Goal: Task Accomplishment & Management: Use online tool/utility

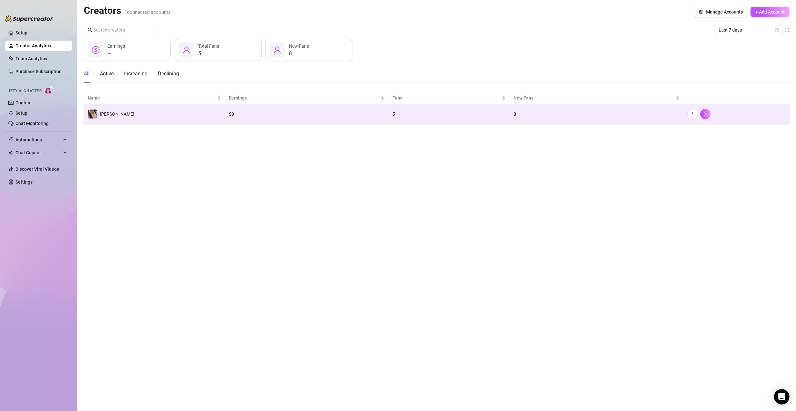
click at [618, 119] on td "8" at bounding box center [597, 113] width 174 height 19
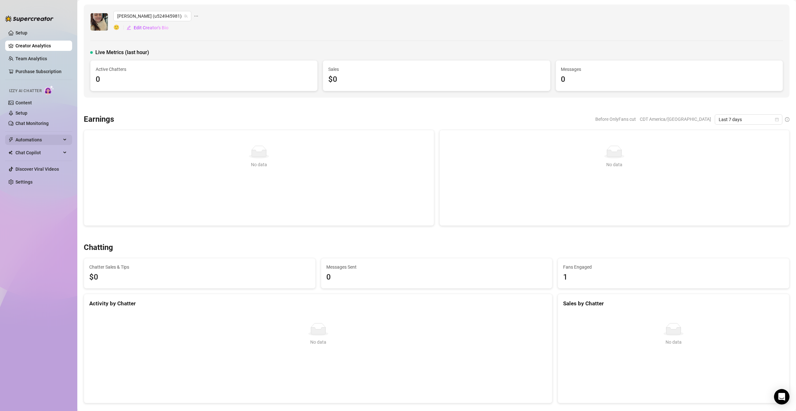
click at [22, 140] on span "Automations" at bounding box center [38, 140] width 46 height 10
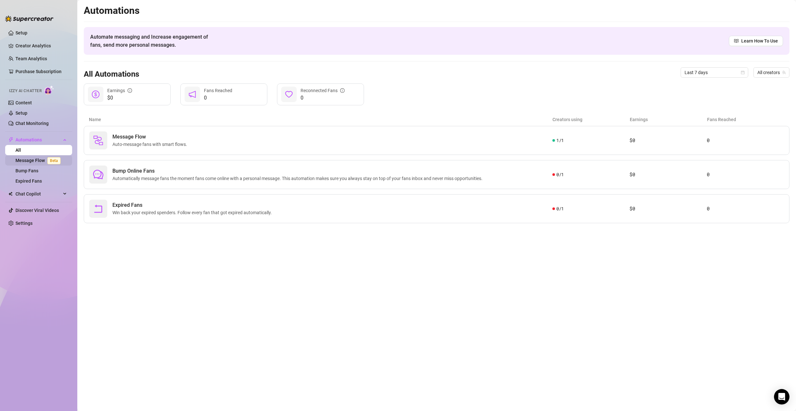
click at [37, 163] on link "Message Flow Beta" at bounding box center [39, 160] width 48 height 5
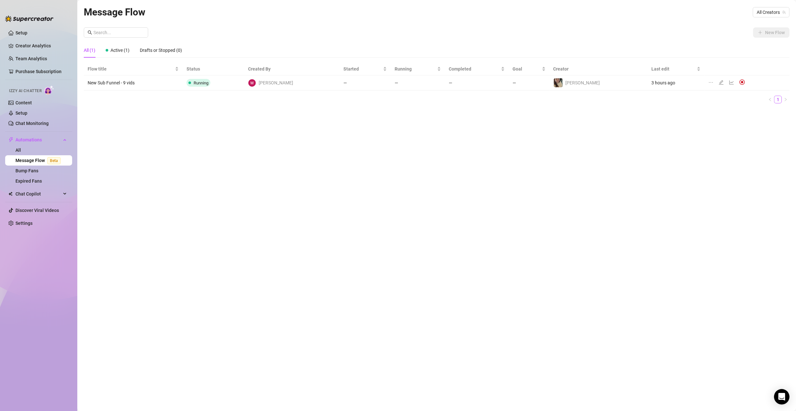
click at [719, 81] on icon "edit" at bounding box center [721, 82] width 5 height 5
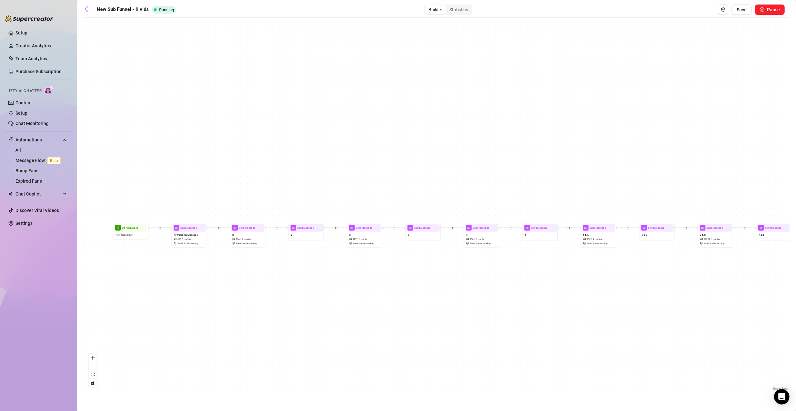
drag, startPoint x: 348, startPoint y: 272, endPoint x: 506, endPoint y: 274, distance: 158.2
click at [506, 274] on div "Send Message 9 $ 102.09 , 1 media Avoid double sending Send Message 7 & 8 Send …" at bounding box center [437, 206] width 706 height 371
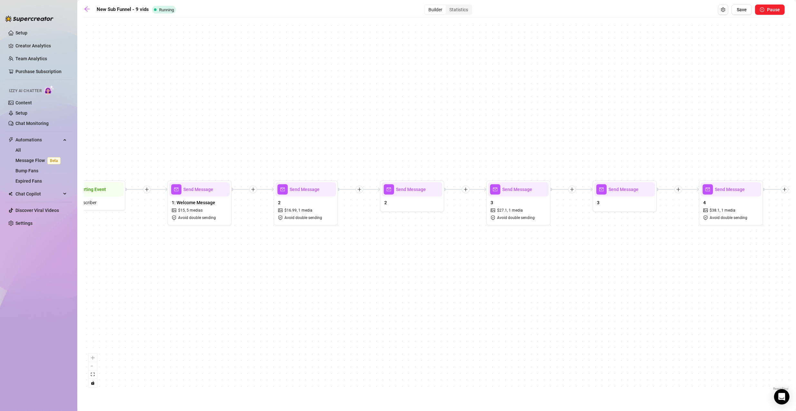
click at [253, 188] on icon "plus" at bounding box center [253, 190] width 0 height 4
click at [273, 197] on div "Condition" at bounding box center [284, 201] width 47 height 11
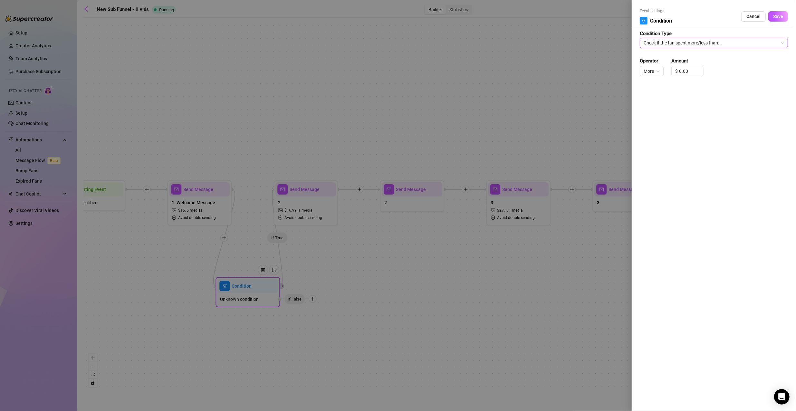
click at [708, 40] on span "Check if the fan spent more/less than..." at bounding box center [714, 43] width 140 height 10
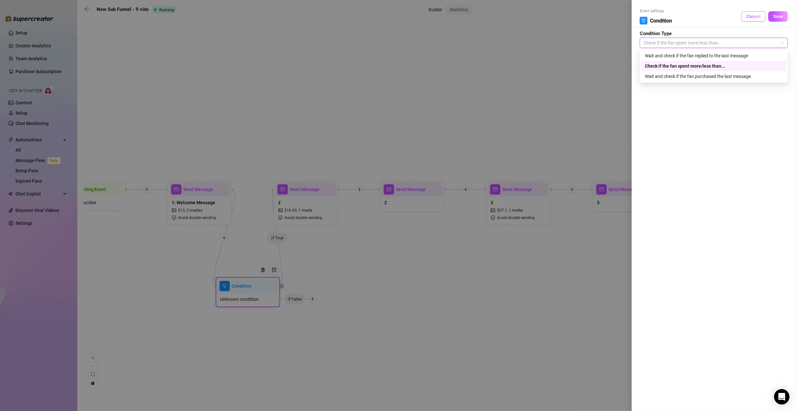
click at [756, 18] on span "Cancel" at bounding box center [753, 16] width 14 height 5
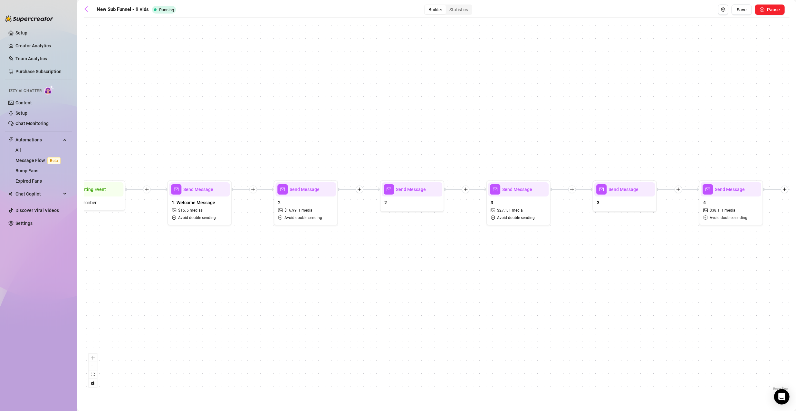
click at [254, 190] on icon "plus" at bounding box center [253, 189] width 5 height 5
click at [275, 191] on div "Time Delay" at bounding box center [284, 190] width 47 height 11
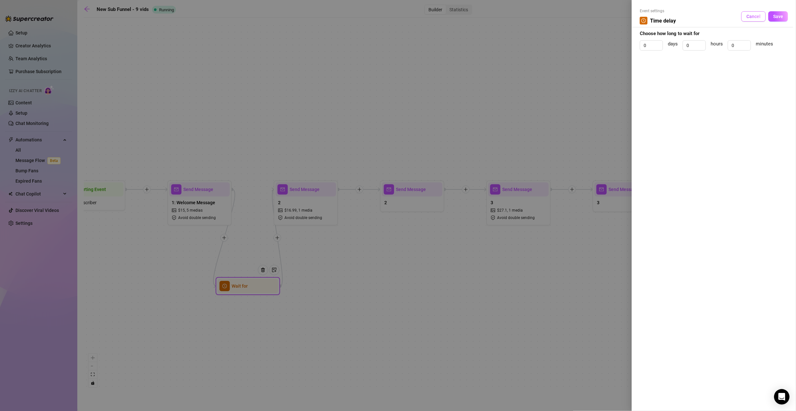
click at [760, 17] on span "Cancel" at bounding box center [753, 16] width 14 height 5
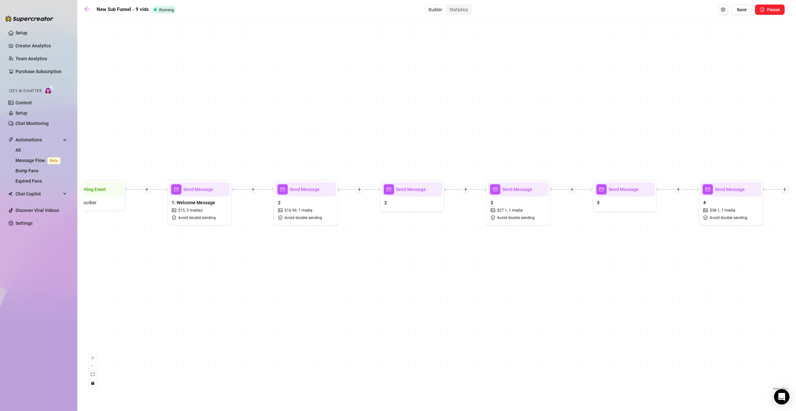
click at [250, 191] on div at bounding box center [253, 190] width 8 height 8
click at [274, 212] on div "Message" at bounding box center [284, 212] width 47 height 11
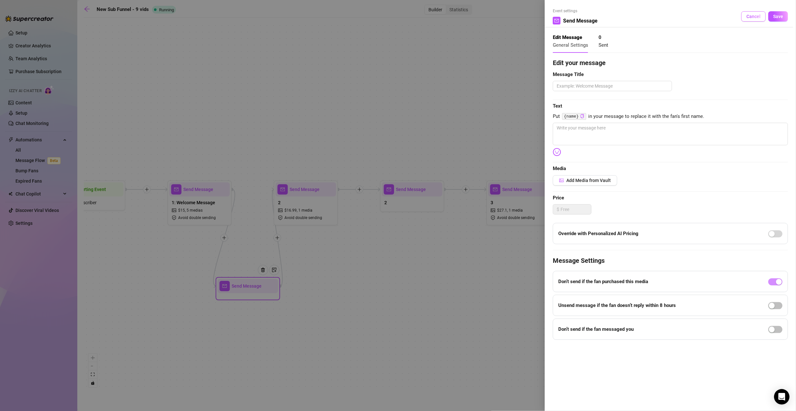
click at [758, 15] on span "Cancel" at bounding box center [753, 16] width 14 height 5
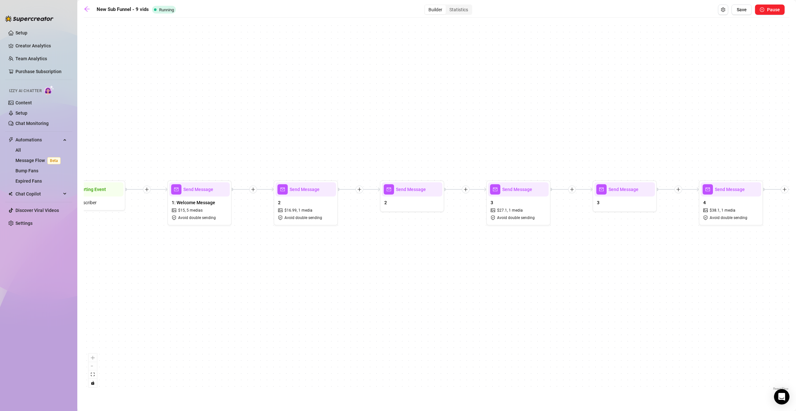
click at [253, 191] on icon "plus" at bounding box center [253, 189] width 5 height 5
click at [272, 201] on div "Condition" at bounding box center [284, 201] width 47 height 11
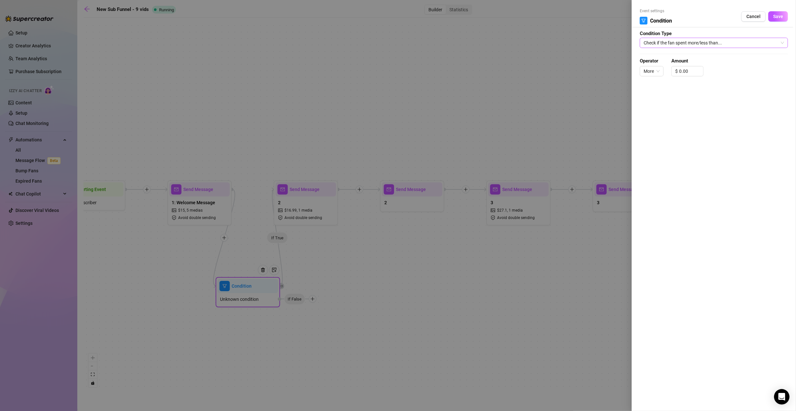
click at [673, 45] on span "Check if the fan spent more/less than..." at bounding box center [714, 43] width 140 height 10
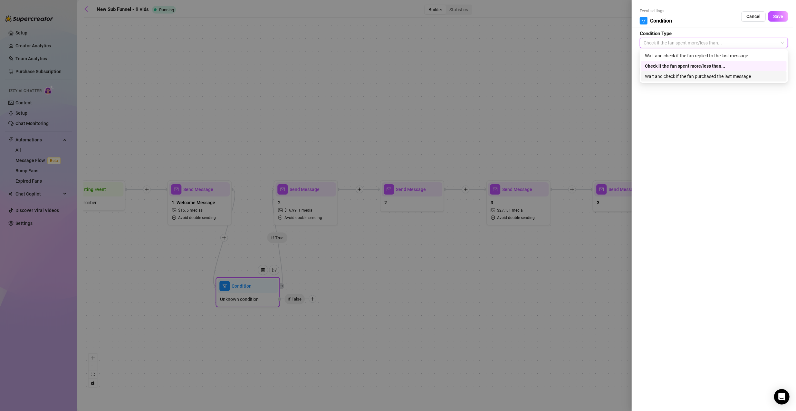
click at [670, 77] on div "Wait and check if the fan purchased the last message" at bounding box center [714, 76] width 138 height 7
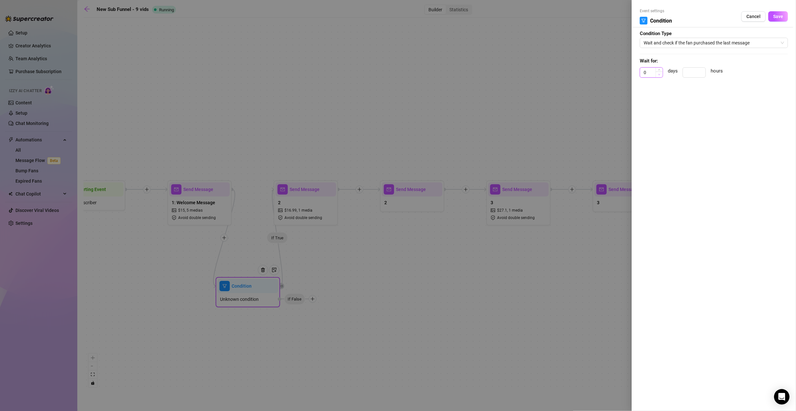
click at [661, 74] on span "Decrease Value" at bounding box center [659, 75] width 7 height 6
type input "1"
click at [658, 70] on icon "up" at bounding box center [659, 71] width 2 height 2
click at [785, 16] on button "Save" at bounding box center [778, 16] width 20 height 10
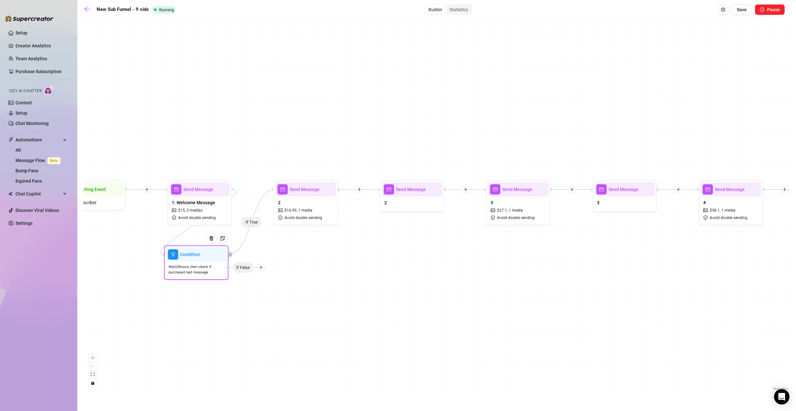
drag, startPoint x: 315, startPoint y: 300, endPoint x: 265, endPoint y: 268, distance: 60.1
click at [265, 268] on div at bounding box center [261, 268] width 8 height 8
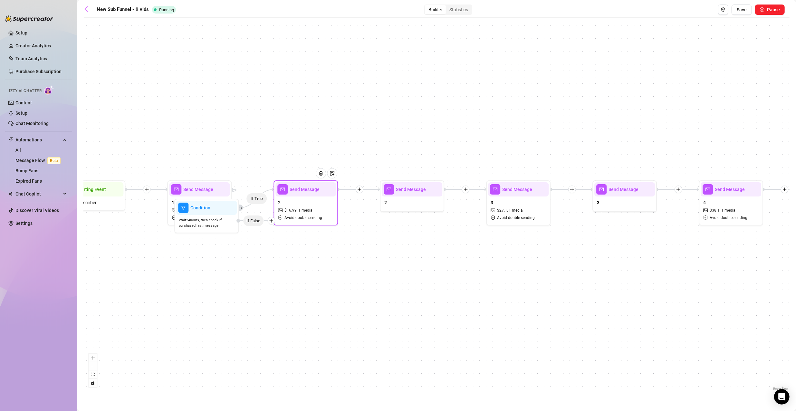
drag, startPoint x: 263, startPoint y: 266, endPoint x: 267, endPoint y: 273, distance: 8.4
click at [267, 273] on div "If True Condition Wait 24 hours, then check if purchased last message If False …" at bounding box center [437, 206] width 706 height 371
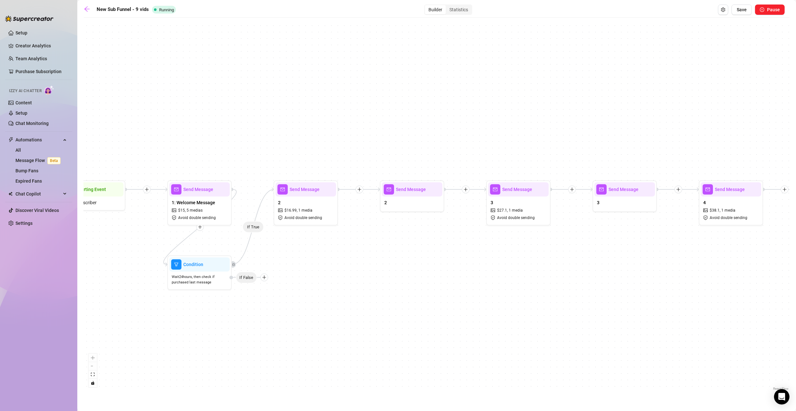
click at [267, 278] on div at bounding box center [264, 278] width 8 height 8
click at [266, 277] on icon "plus" at bounding box center [264, 277] width 5 height 5
click at [278, 298] on div "Message" at bounding box center [276, 299] width 47 height 11
type textarea "Write your message here"
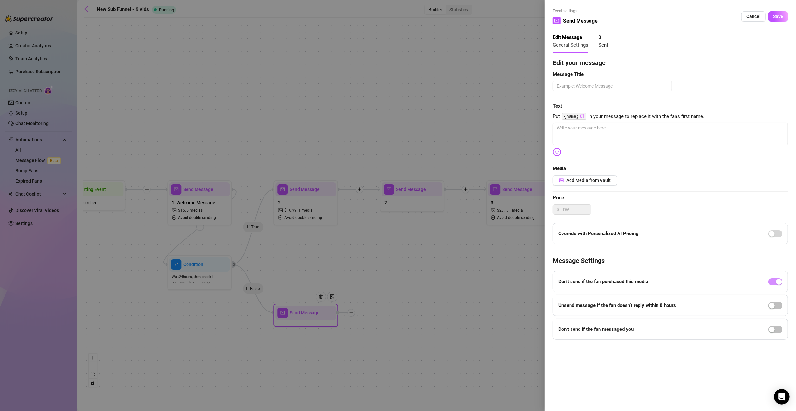
click at [582, 116] on icon "copy" at bounding box center [582, 116] width 4 height 4
click at [579, 130] on textarea at bounding box center [670, 134] width 235 height 23
paste textarea "{name}"
type textarea "{name}"
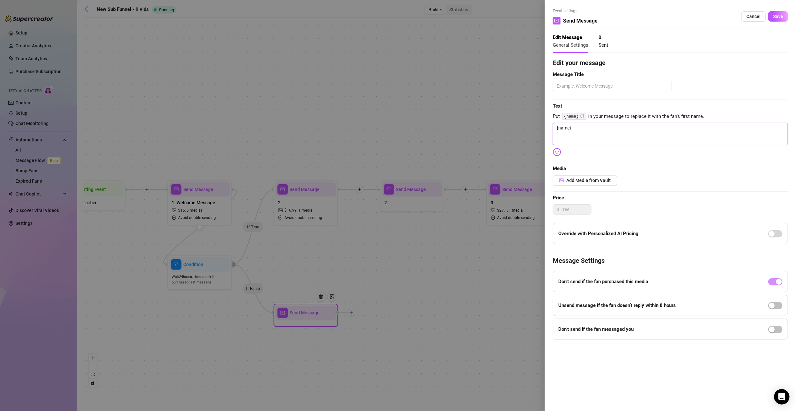
type textarea "{name}"
type textarea "{name} u"
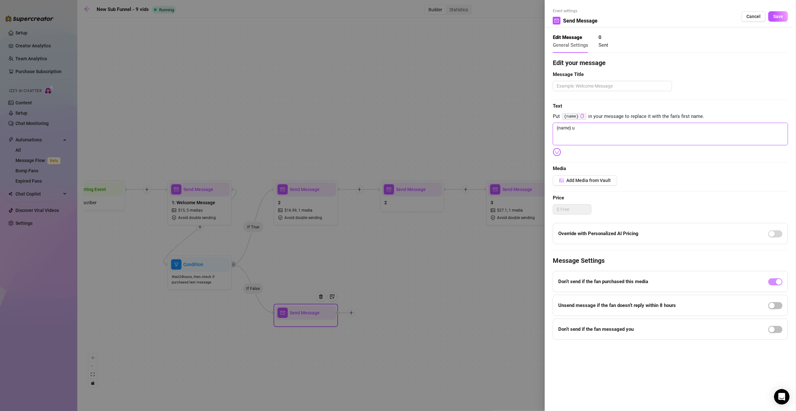
type textarea "{name} u"
type textarea "{name} u t"
type textarea "{name} u th"
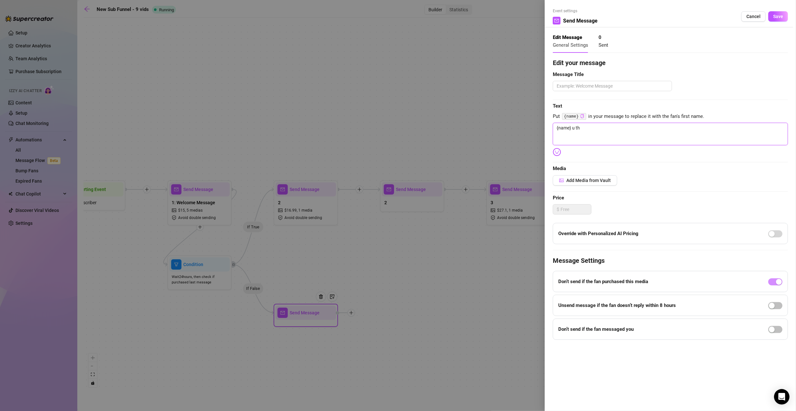
type textarea "{name} u thr"
type textarea "{name} u thr?"
drag, startPoint x: 578, startPoint y: 127, endPoint x: 662, endPoint y: 133, distance: 84.6
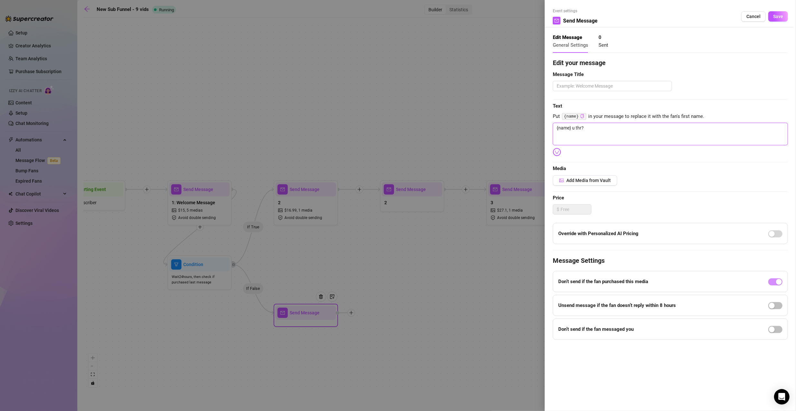
click at [662, 133] on textarea "{name} u thr?" at bounding box center [670, 134] width 235 height 23
click at [581, 128] on textarea "{name} u thr?" at bounding box center [670, 134] width 235 height 23
type textarea "{name} u th?"
type textarea "{name} u the?"
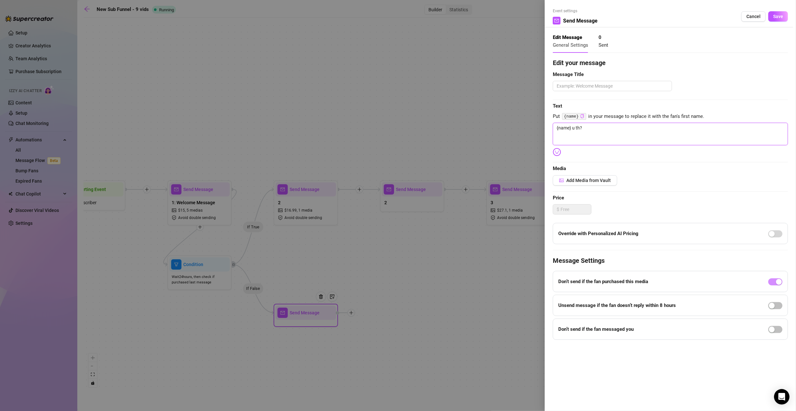
type textarea "{name} u the?"
type textarea "{name} u ther?"
type textarea "{name} u there?"
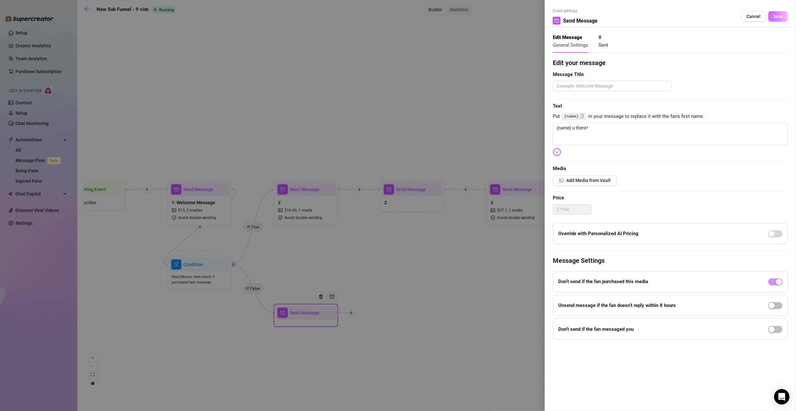
click at [777, 18] on span "Save" at bounding box center [778, 16] width 10 height 5
click at [636, 87] on textarea at bounding box center [612, 86] width 119 height 10
type textarea "i"
type textarea "if"
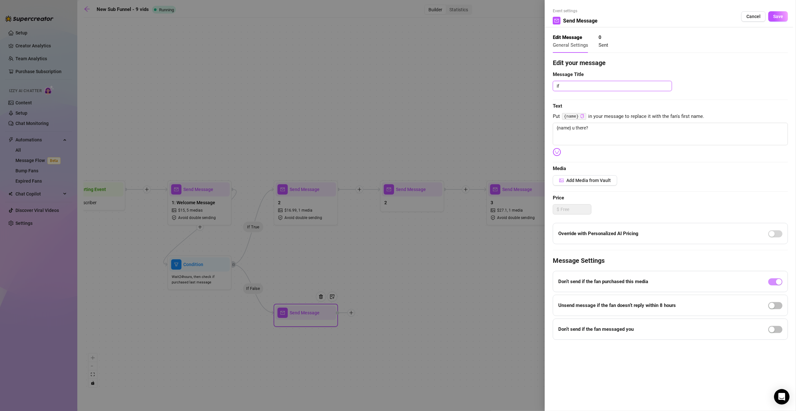
type textarea "if n"
type textarea "if no"
type textarea "if not"
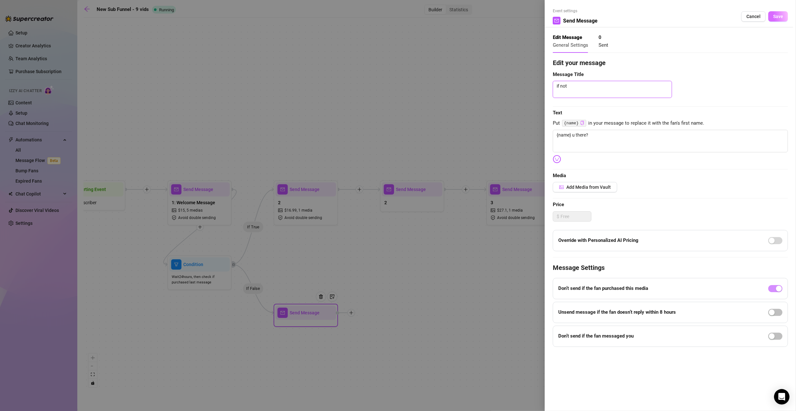
type textarea "if not"
click at [780, 17] on span "Save" at bounding box center [778, 16] width 10 height 5
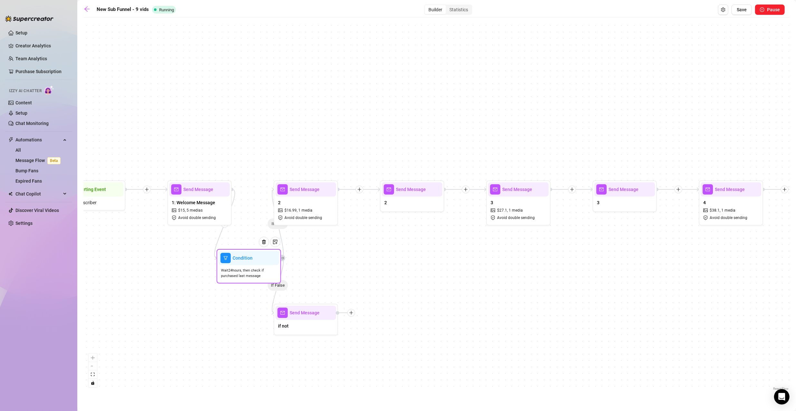
drag, startPoint x: 214, startPoint y: 267, endPoint x: 265, endPoint y: 260, distance: 51.4
click at [265, 260] on div at bounding box center [266, 246] width 28 height 33
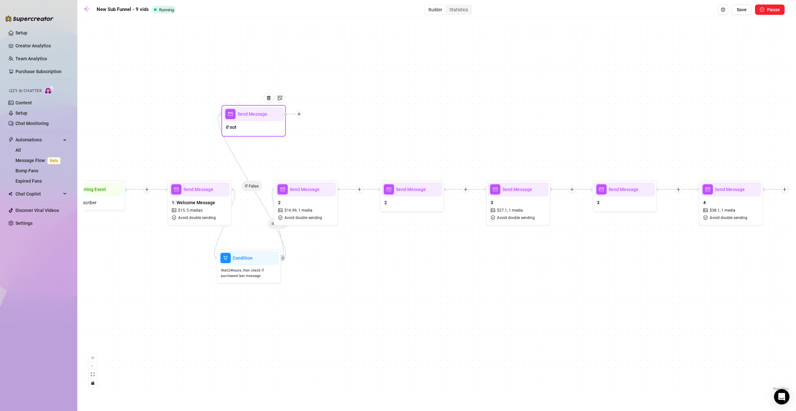
drag, startPoint x: 314, startPoint y: 325, endPoint x: 262, endPoint y: 124, distance: 207.1
click at [262, 124] on div "if not" at bounding box center [253, 128] width 61 height 14
click at [303, 116] on div at bounding box center [293, 114] width 19 height 8
click at [300, 114] on icon "plus" at bounding box center [299, 114] width 5 height 5
click at [326, 159] on div "Merge Nodes" at bounding box center [330, 158] width 47 height 11
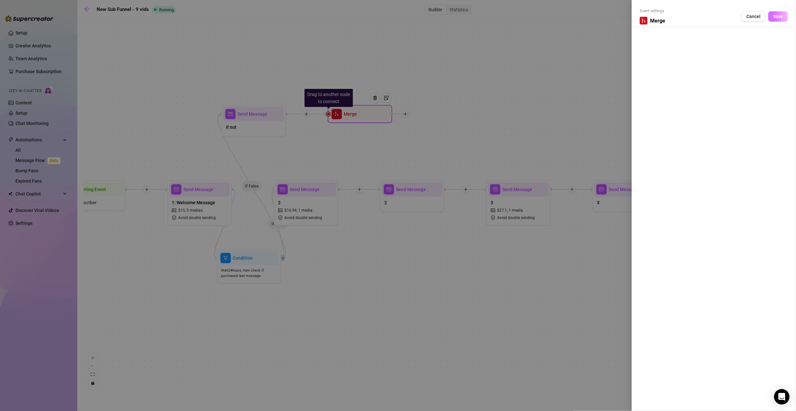
click at [785, 15] on button "Save" at bounding box center [778, 16] width 20 height 10
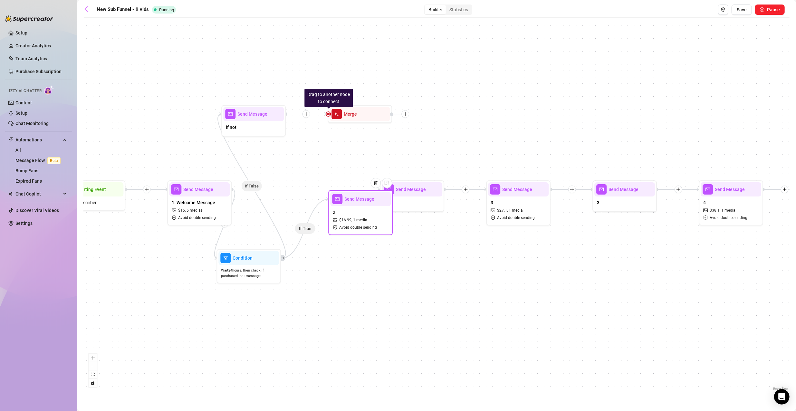
drag, startPoint x: 313, startPoint y: 200, endPoint x: 370, endPoint y: 209, distance: 57.7
click at [370, 209] on div "2 $ 16.99 , 1 media Avoid double sending" at bounding box center [360, 219] width 61 height 27
drag, startPoint x: 325, startPoint y: 199, endPoint x: 357, endPoint y: 162, distance: 49.6
click at [357, 162] on div "If True If False Drag to another node to connect Merge Send Message if not Cond…" at bounding box center [437, 206] width 706 height 371
drag, startPoint x: 393, startPoint y: 115, endPoint x: 389, endPoint y: 118, distance: 4.6
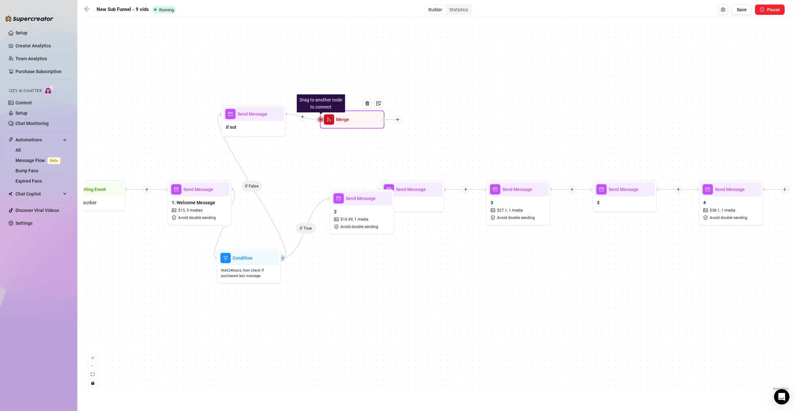
click at [389, 118] on div at bounding box center [391, 120] width 19 height 8
drag, startPoint x: 325, startPoint y: 118, endPoint x: 281, endPoint y: 265, distance: 153.6
click at [281, 265] on div "Drag to another node to connect Merge Send Message if not Condition Wait 24 hou…" at bounding box center [414, 365] width 706 height 371
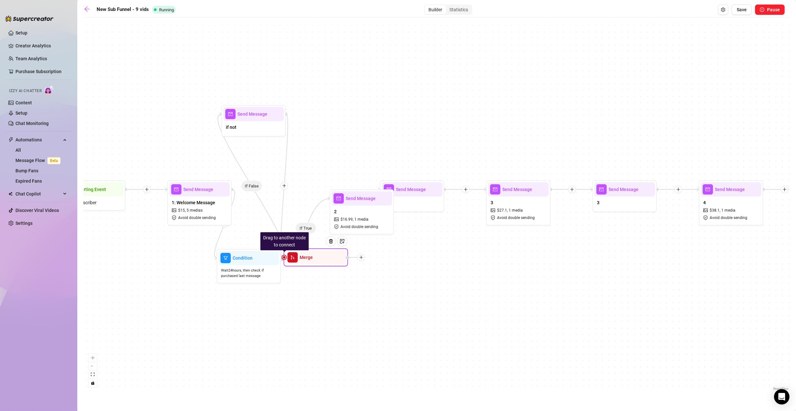
drag, startPoint x: 326, startPoint y: 118, endPoint x: 285, endPoint y: 260, distance: 148.5
click at [285, 260] on div "Drag to another node to connect Merge" at bounding box center [316, 257] width 64 height 18
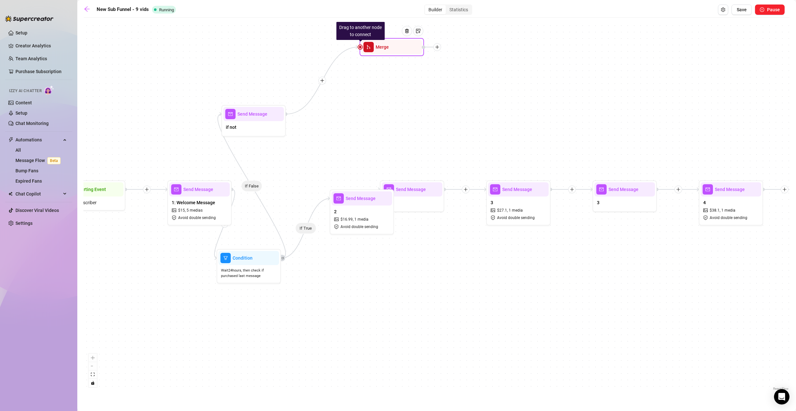
drag, startPoint x: 297, startPoint y: 259, endPoint x: 375, endPoint y: 48, distance: 224.1
click at [375, 48] on div "Merge" at bounding box center [391, 47] width 61 height 14
click at [408, 29] on img at bounding box center [406, 30] width 5 height 5
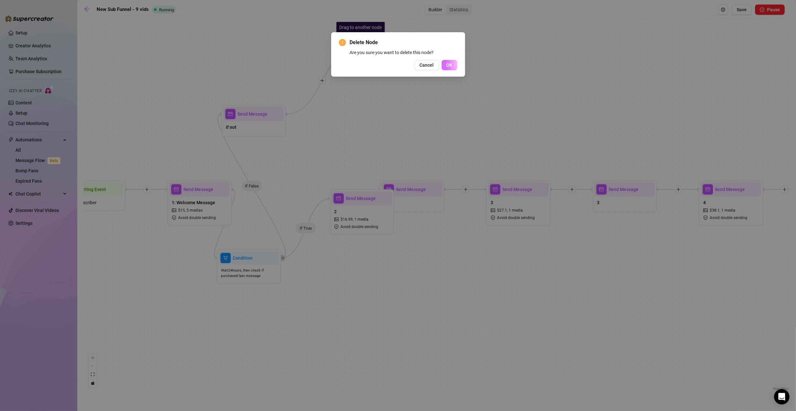
click at [447, 65] on span "OK" at bounding box center [450, 65] width 6 height 5
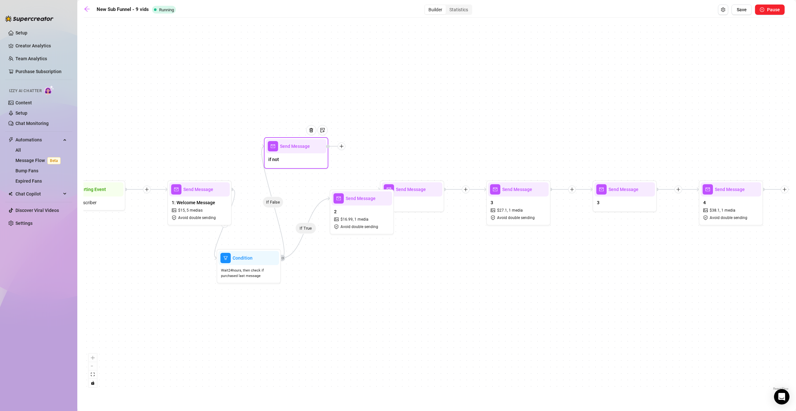
drag, startPoint x: 275, startPoint y: 114, endPoint x: 318, endPoint y: 147, distance: 54.1
click at [318, 147] on div at bounding box center [314, 135] width 28 height 33
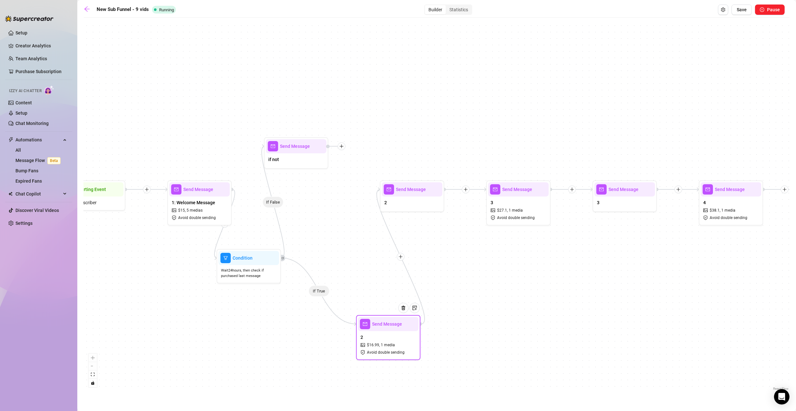
drag, startPoint x: 356, startPoint y: 215, endPoint x: 386, endPoint y: 336, distance: 124.8
click at [383, 342] on div "2 $ 16.99 , 1 media Avoid double sending" at bounding box center [388, 344] width 61 height 27
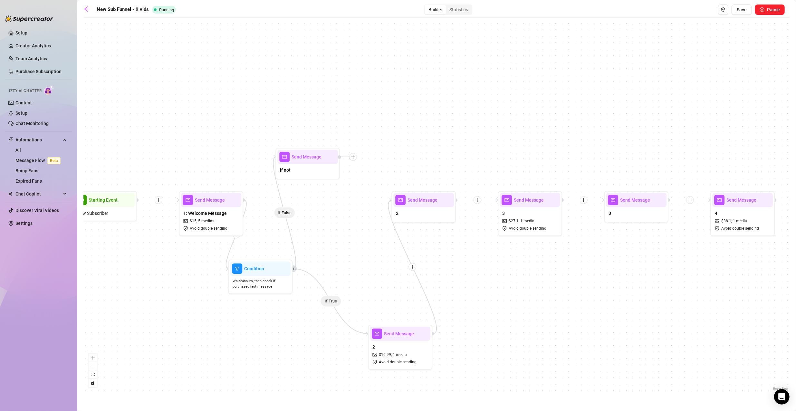
drag, startPoint x: 417, startPoint y: 217, endPoint x: 437, endPoint y: 217, distance: 19.7
click at [436, 217] on div "If True If False Send Message if not Condition Wait 24 hours, then check if pur…" at bounding box center [437, 206] width 706 height 371
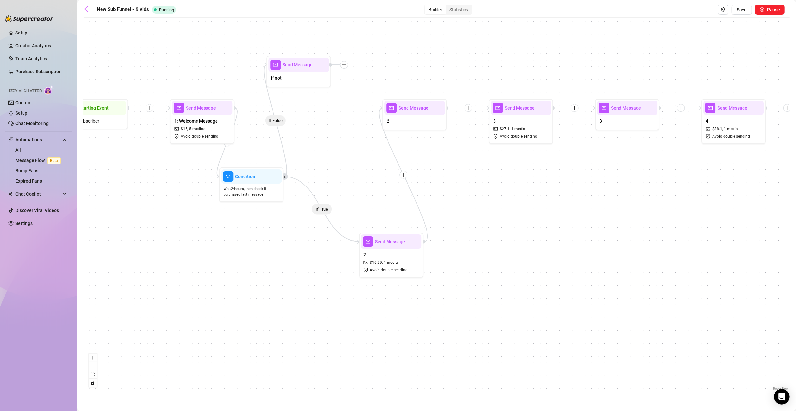
drag, startPoint x: 489, startPoint y: 272, endPoint x: 468, endPoint y: 204, distance: 71.3
click at [474, 204] on div "If True If False Send Message if not Condition Wait 24 hours, then check if pur…" at bounding box center [437, 206] width 706 height 371
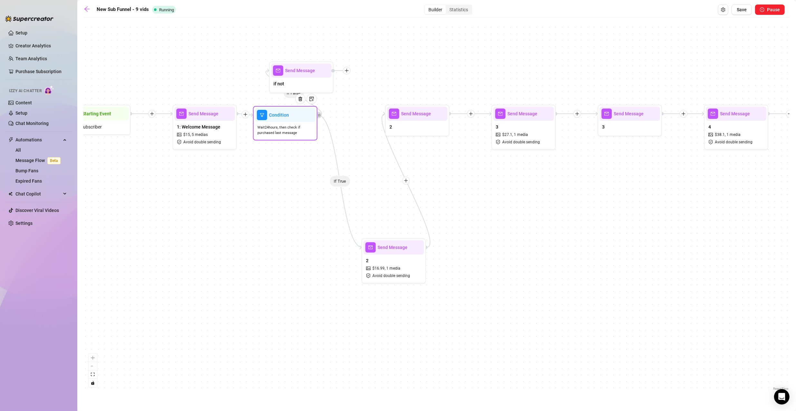
drag, startPoint x: 274, startPoint y: 196, endPoint x: 306, endPoint y: 129, distance: 74.2
click at [306, 129] on span "Wait 24 hours, then check if purchased last message" at bounding box center [284, 130] width 55 height 11
drag, startPoint x: 315, startPoint y: 85, endPoint x: 359, endPoint y: 50, distance: 56.4
click at [359, 50] on div "if not" at bounding box center [343, 50] width 61 height 14
click at [390, 37] on icon "plus" at bounding box center [389, 36] width 5 height 5
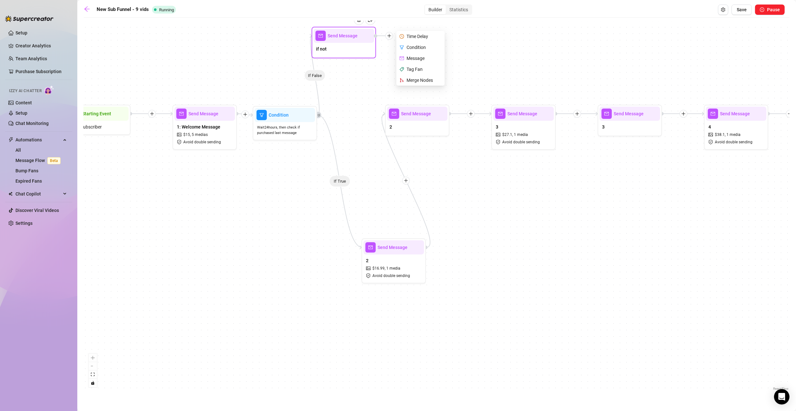
click at [418, 47] on div "Condition" at bounding box center [421, 47] width 47 height 11
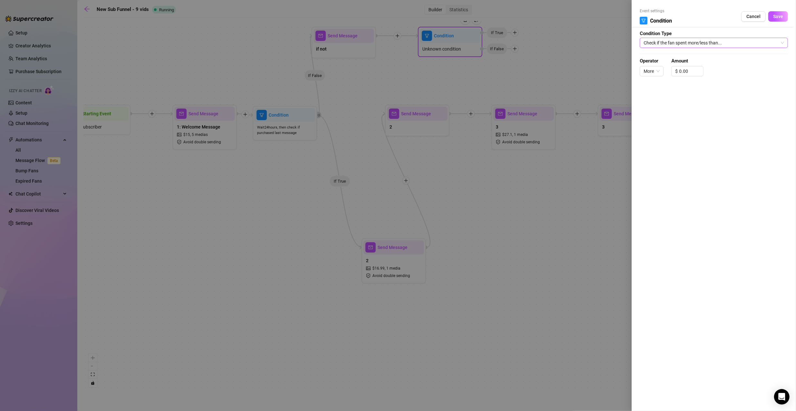
click at [680, 43] on span "Check if the fan spent more/less than..." at bounding box center [714, 43] width 140 height 10
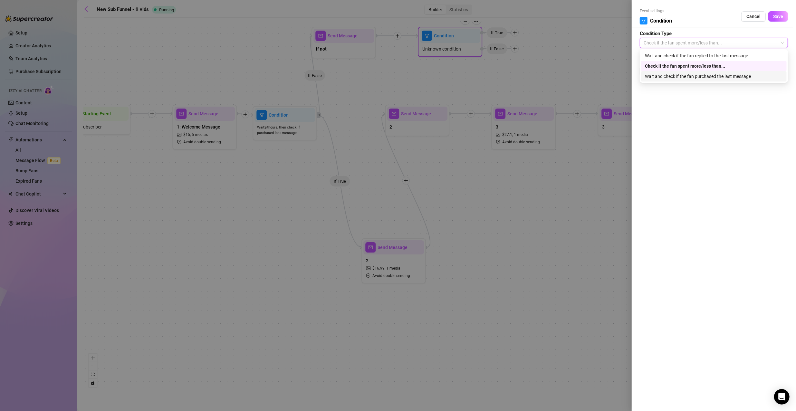
click at [711, 76] on div "Wait and check if the fan purchased the last message" at bounding box center [714, 76] width 138 height 7
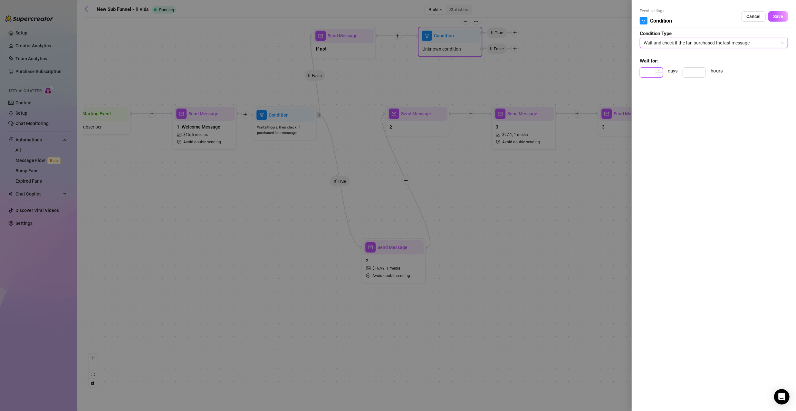
click at [644, 72] on input at bounding box center [651, 73] width 23 height 10
type input "1"
click at [781, 17] on span "Save" at bounding box center [778, 16] width 10 height 5
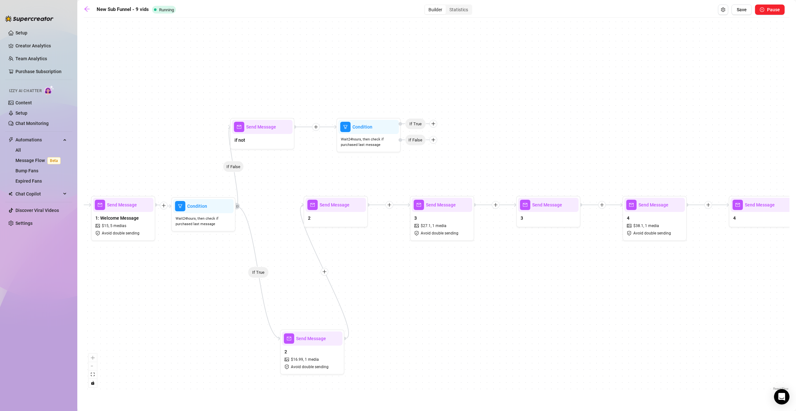
drag, startPoint x: 557, startPoint y: 56, endPoint x: 476, endPoint y: 148, distance: 122.3
click at [476, 148] on div "If True If False Condition Wait 24 hours, then check if purchased last message …" at bounding box center [437, 206] width 706 height 371
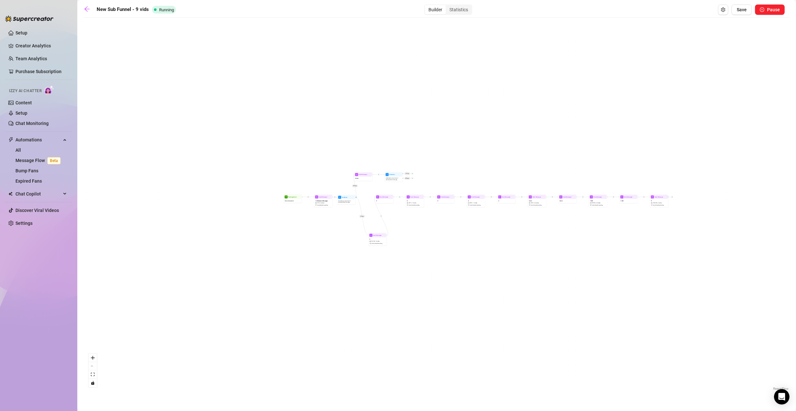
drag, startPoint x: 349, startPoint y: 187, endPoint x: 370, endPoint y: 182, distance: 21.4
click at [370, 183] on div "If True If False Condition Wait 24 hours, then check if purchased last message …" at bounding box center [437, 206] width 706 height 371
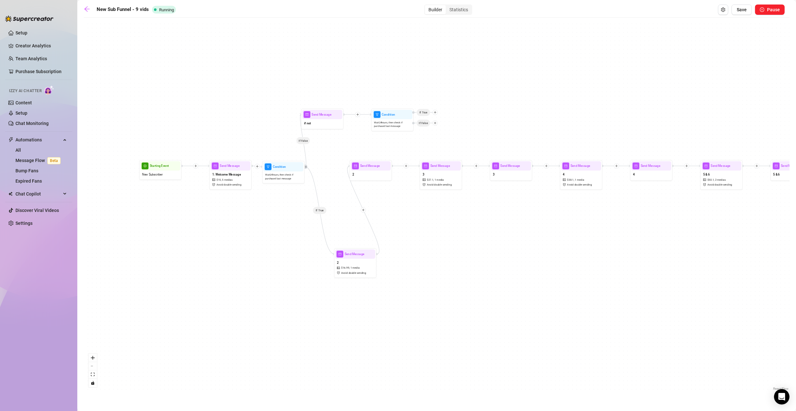
drag, startPoint x: 324, startPoint y: 151, endPoint x: 351, endPoint y: 158, distance: 27.7
click at [351, 155] on div "If True If False Condition Wait 24 hours, then check if purchased last message …" at bounding box center [437, 206] width 706 height 371
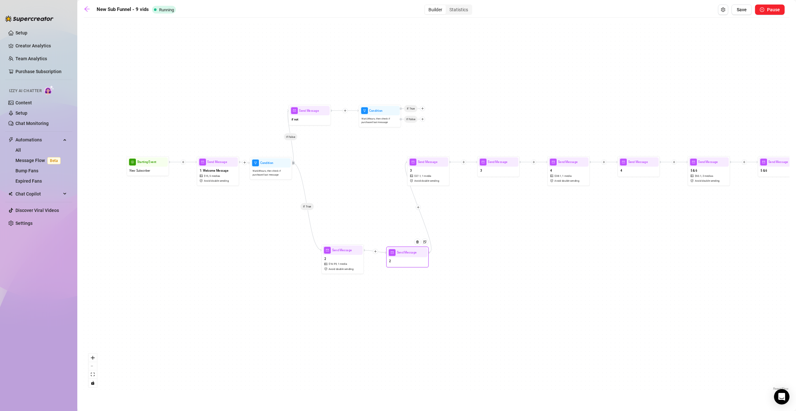
drag, startPoint x: 352, startPoint y: 165, endPoint x: 402, endPoint y: 255, distance: 103.2
click at [402, 255] on div "Send Message" at bounding box center [408, 252] width 40 height 9
drag, startPoint x: 389, startPoint y: 115, endPoint x: 373, endPoint y: 115, distance: 15.5
click at [373, 115] on div "Condition" at bounding box center [365, 110] width 40 height 9
drag, startPoint x: 409, startPoint y: 108, endPoint x: 405, endPoint y: 106, distance: 4.3
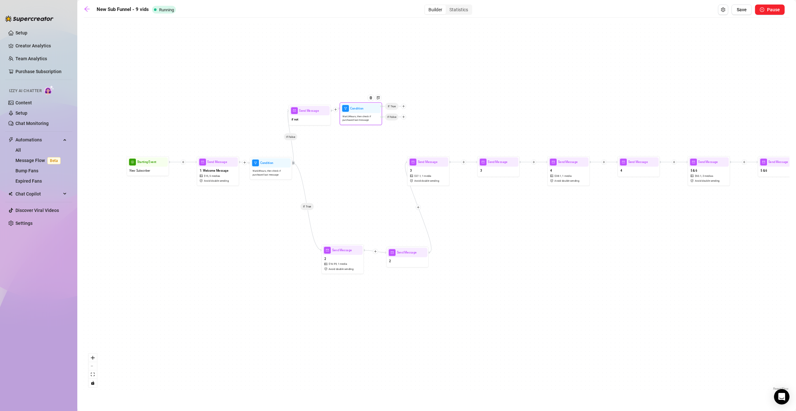
click at [405, 106] on icon "plus" at bounding box center [403, 106] width 3 height 3
click at [404, 105] on icon "plus" at bounding box center [403, 106] width 3 height 3
click at [379, 90] on div "If True If False Condition Wait 24 hours, then check if purchased last message …" at bounding box center [437, 206] width 706 height 371
click at [406, 109] on icon "plus" at bounding box center [404, 108] width 3 height 3
click at [405, 109] on icon "plus" at bounding box center [404, 109] width 2 height 0
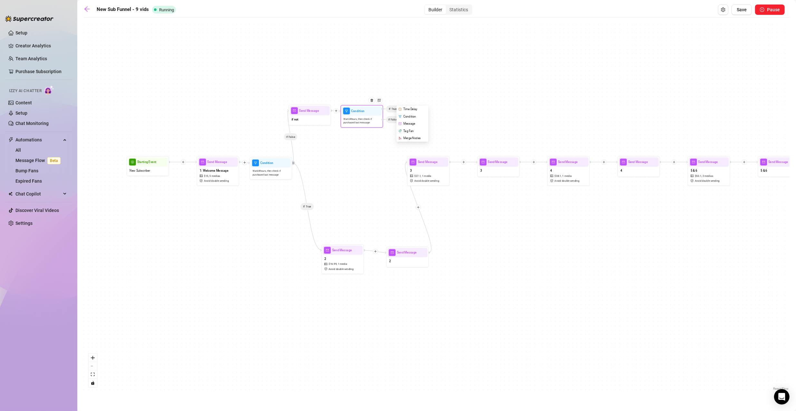
click at [419, 136] on div "Merge Nodes" at bounding box center [412, 138] width 31 height 7
click at [412, 140] on div "Merge Nodes" at bounding box center [412, 139] width 31 height 7
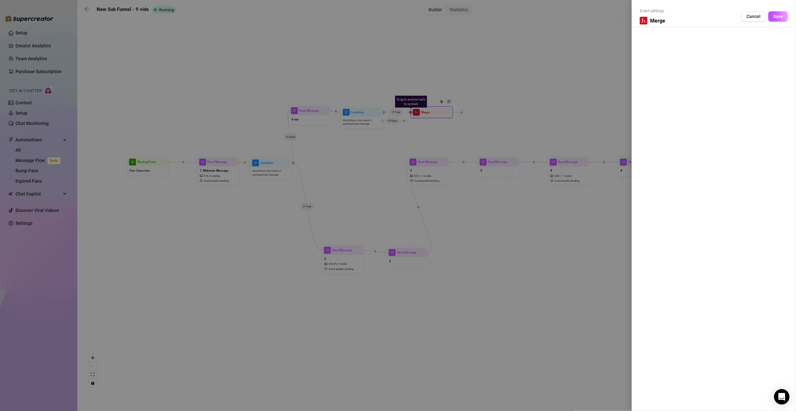
click at [512, 110] on div at bounding box center [398, 205] width 796 height 411
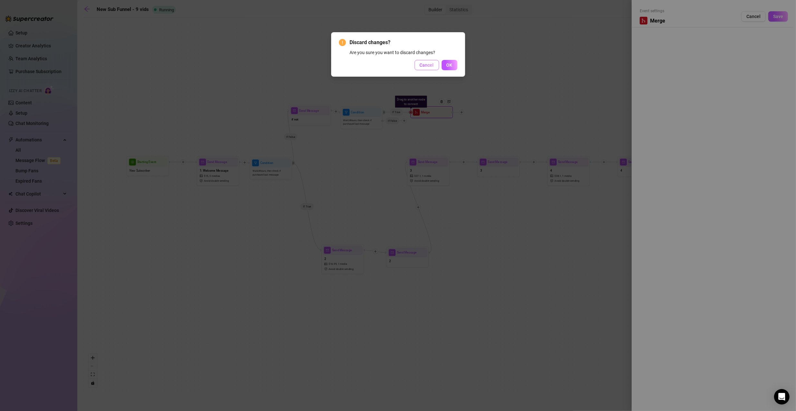
click at [435, 68] on button "Cancel" at bounding box center [427, 65] width 24 height 10
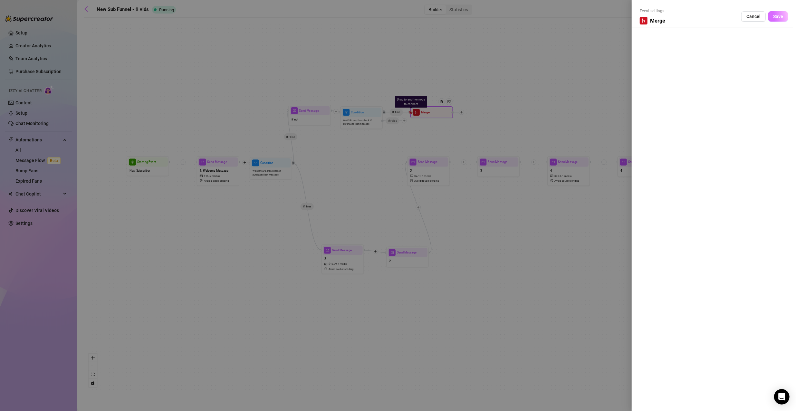
click at [779, 16] on span "Save" at bounding box center [778, 16] width 10 height 5
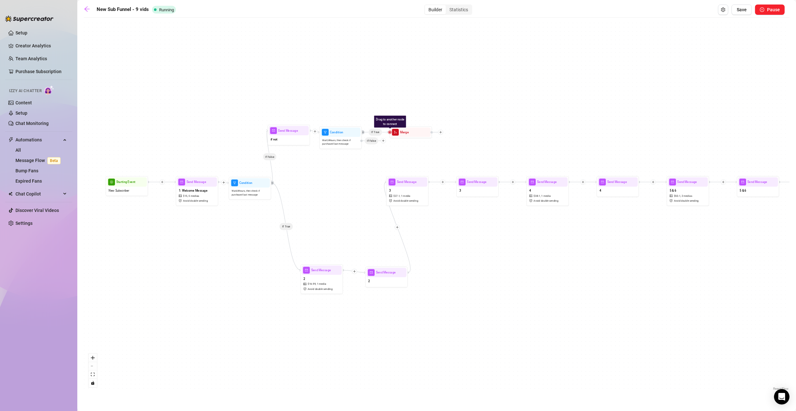
drag, startPoint x: 464, startPoint y: 112, endPoint x: 444, endPoint y: 130, distance: 27.4
click at [444, 130] on div "If True If False If True Drag to another node to connect Merge Condition Wait 2…" at bounding box center [437, 206] width 706 height 371
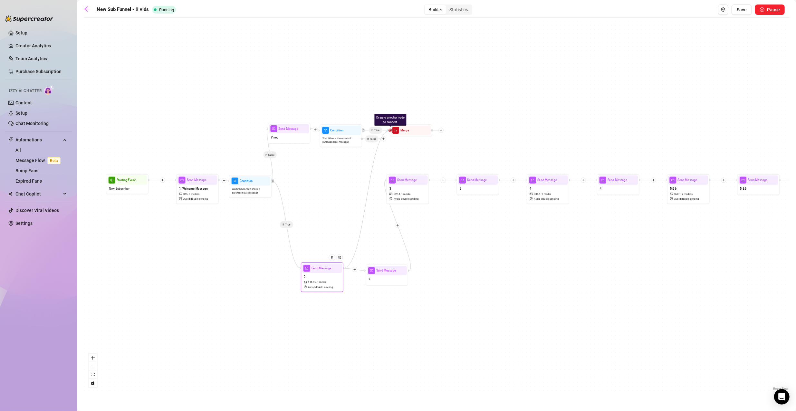
drag, startPoint x: 390, startPoint y: 131, endPoint x: 339, endPoint y: 267, distance: 144.9
click at [339, 267] on div "Drag to another node to connect Merge Condition Wait 24 hours, then check if pu…" at bounding box center [339, 296] width 466 height 245
drag, startPoint x: 391, startPoint y: 129, endPoint x: 394, endPoint y: 126, distance: 4.1
click at [394, 126] on div "Drag to another node to connect Merge" at bounding box center [414, 128] width 43 height 12
drag, startPoint x: 394, startPoint y: 130, endPoint x: 397, endPoint y: 127, distance: 3.6
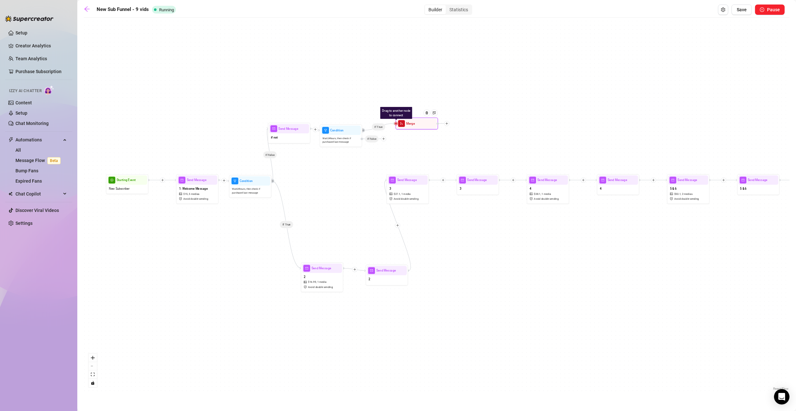
click at [397, 127] on div "Merge" at bounding box center [417, 123] width 40 height 9
drag, startPoint x: 395, startPoint y: 124, endPoint x: 302, endPoint y: 267, distance: 171.3
click at [301, 267] on div "Drag to another node to connect Merge Condition Wait 24 hours, then check if pu…" at bounding box center [339, 296] width 466 height 245
drag, startPoint x: 397, startPoint y: 124, endPoint x: 355, endPoint y: 269, distance: 150.7
click at [355, 269] on div "If True If False If True Drag to another node to connect Merge Condition Wait 2…" at bounding box center [339, 296] width 466 height 245
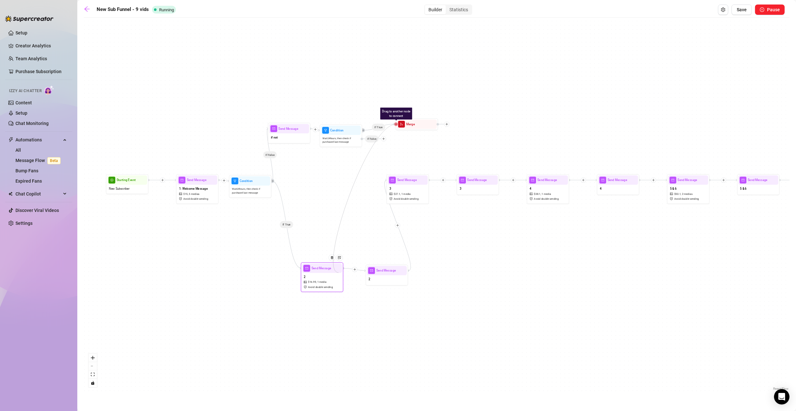
drag, startPoint x: 397, startPoint y: 125, endPoint x: 339, endPoint y: 273, distance: 158.8
click at [339, 273] on div "Drag to another node to connect Merge Condition Wait 24 hours, then check if pu…" at bounding box center [339, 296] width 466 height 245
drag, startPoint x: 396, startPoint y: 123, endPoint x: 415, endPoint y: 193, distance: 72.3
click at [414, 193] on div "Drag to another node to connect Merge Condition Wait 24 hours, then check if pu…" at bounding box center [339, 296] width 466 height 245
click at [448, 125] on icon "plus" at bounding box center [446, 124] width 3 height 3
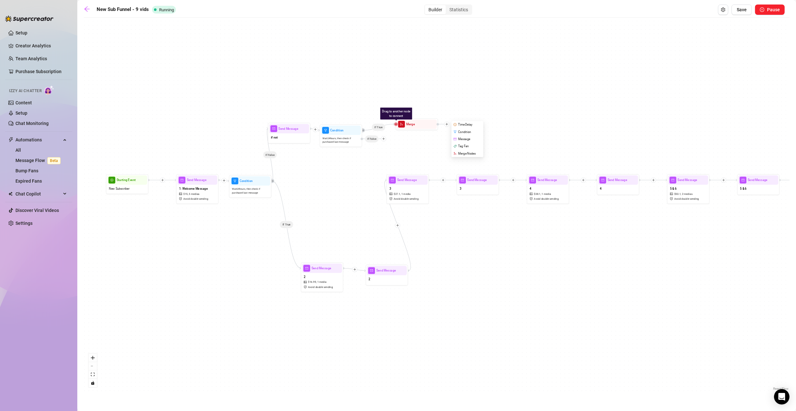
click at [355, 228] on div "If True If False If True Drag to another node to connect Merge Time Delay Condi…" at bounding box center [437, 206] width 706 height 371
click at [437, 126] on div at bounding box center [443, 124] width 13 height 5
click at [428, 115] on div at bounding box center [426, 113] width 7 height 7
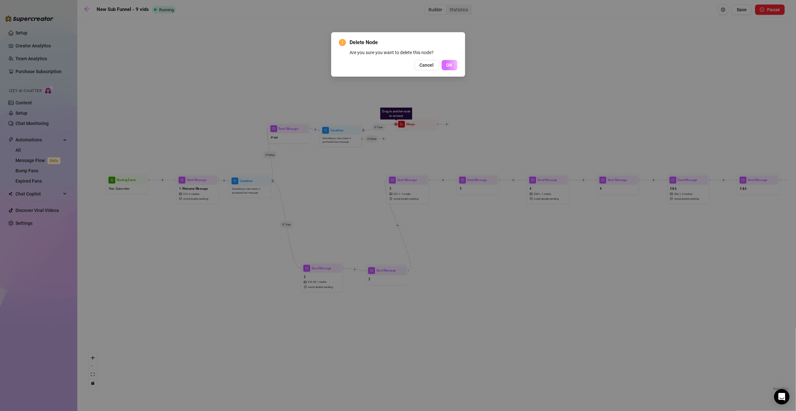
drag, startPoint x: 459, startPoint y: 66, endPoint x: 455, endPoint y: 66, distance: 3.5
click at [458, 66] on div "Delete Node Are you sure you want to delete this node? Cancel OK" at bounding box center [398, 54] width 134 height 44
click at [453, 65] on button "OK" at bounding box center [450, 65] width 16 height 10
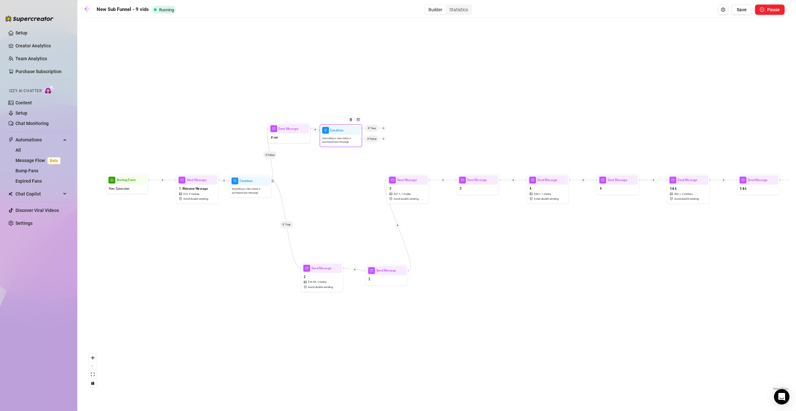
click at [385, 140] on icon "plus" at bounding box center [383, 138] width 3 height 3
click at [392, 154] on div "Message" at bounding box center [391, 153] width 31 height 7
type textarea "Write your message here"
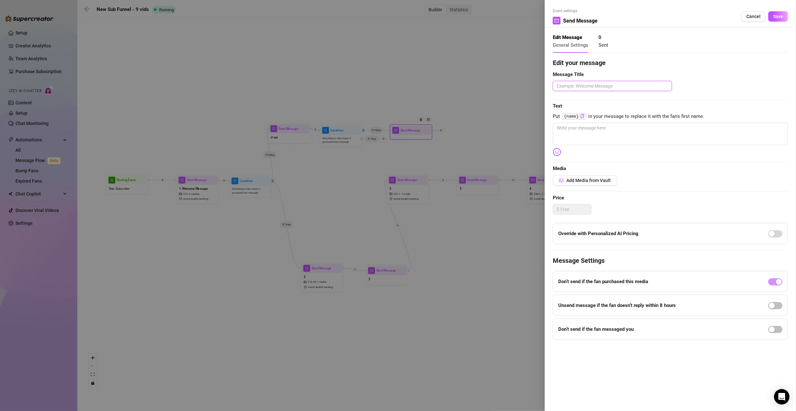
click at [595, 88] on textarea at bounding box center [612, 86] width 119 height 10
type textarea "i"
type textarea "if"
type textarea "if n"
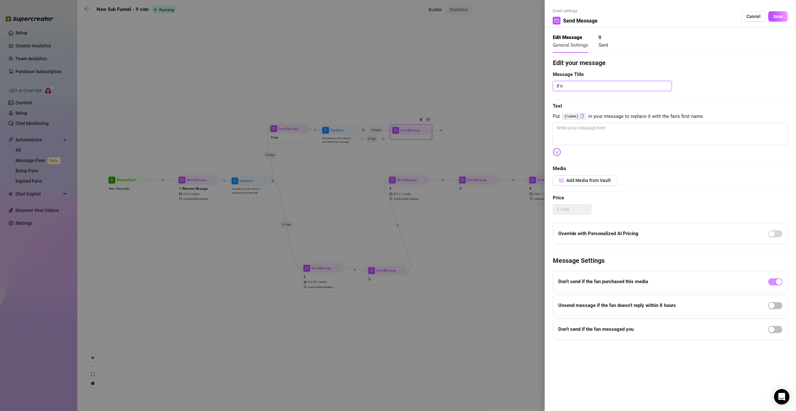
type textarea "if no"
type textarea "if not"
click at [581, 138] on textarea at bounding box center [670, 134] width 235 height 23
click at [580, 117] on icon "copy" at bounding box center [582, 116] width 4 height 4
click at [597, 135] on textarea at bounding box center [670, 134] width 235 height 23
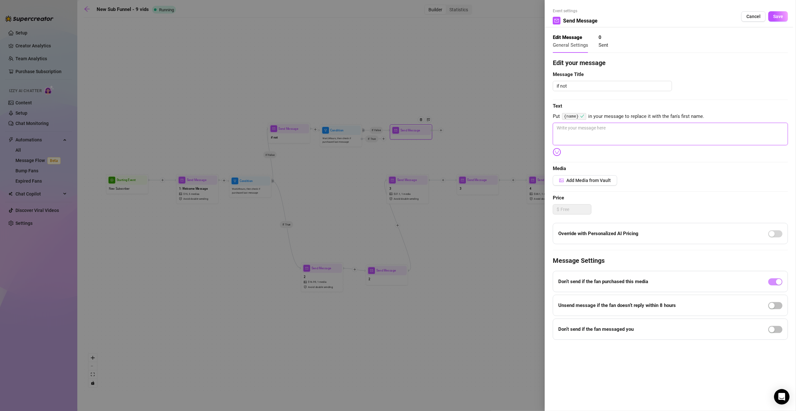
paste textarea "{name}"
type textarea "{name}"
type textarea "{name}?"
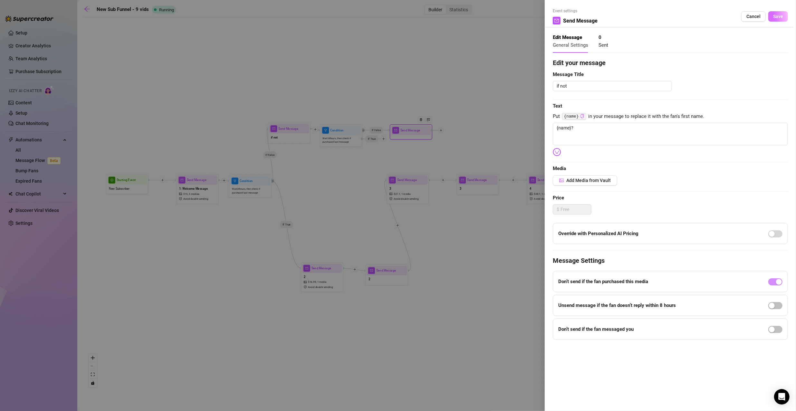
click at [785, 18] on button "Save" at bounding box center [778, 16] width 20 height 10
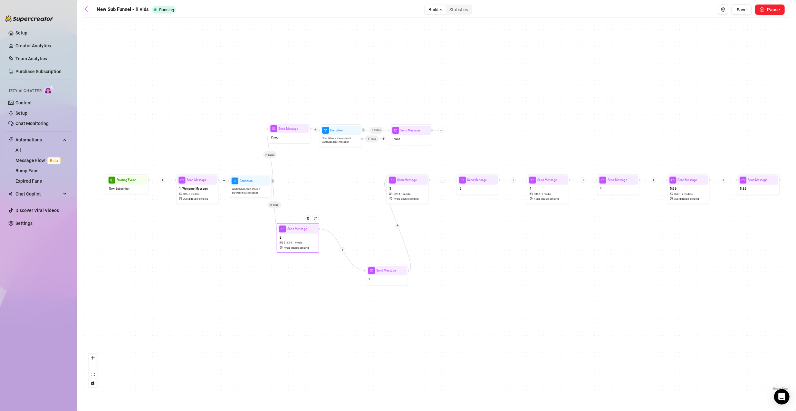
drag, startPoint x: 337, startPoint y: 270, endPoint x: 313, endPoint y: 231, distance: 45.9
click at [313, 231] on div at bounding box center [309, 222] width 18 height 22
drag, startPoint x: 408, startPoint y: 135, endPoint x: 394, endPoint y: 70, distance: 67.2
click at [394, 70] on div "if not" at bounding box center [400, 67] width 40 height 9
drag, startPoint x: 340, startPoint y: 133, endPoint x: 288, endPoint y: 104, distance: 60.0
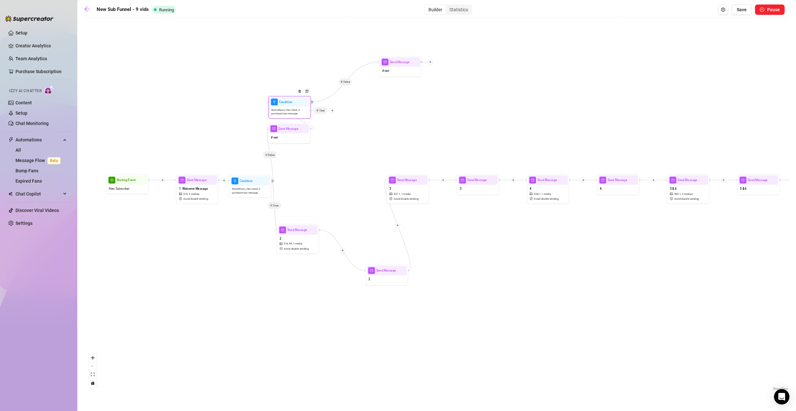
click at [288, 104] on div "Condition" at bounding box center [290, 101] width 40 height 9
drag, startPoint x: 406, startPoint y: 68, endPoint x: 295, endPoint y: 82, distance: 111.8
click at [295, 82] on div "if not" at bounding box center [290, 85] width 40 height 9
click at [335, 111] on div at bounding box center [333, 110] width 5 height 5
click at [306, 242] on div "2 $ 16.99 , 1 media Avoid double sending" at bounding box center [298, 244] width 40 height 18
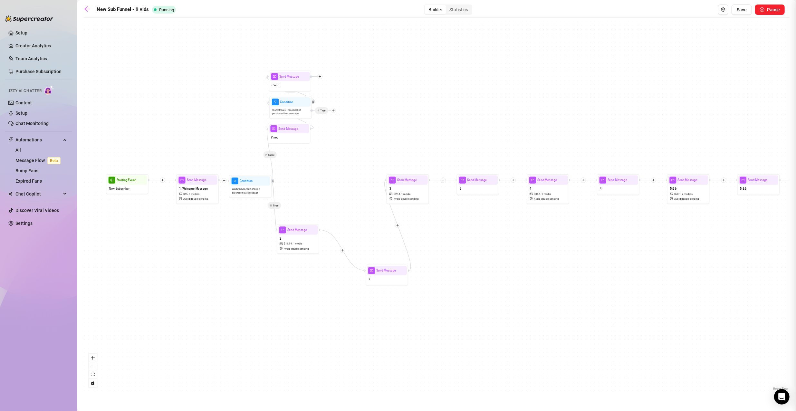
type textarea "or do you want this personal favorite video where you can see the REAL DEAL 🫣 i…"
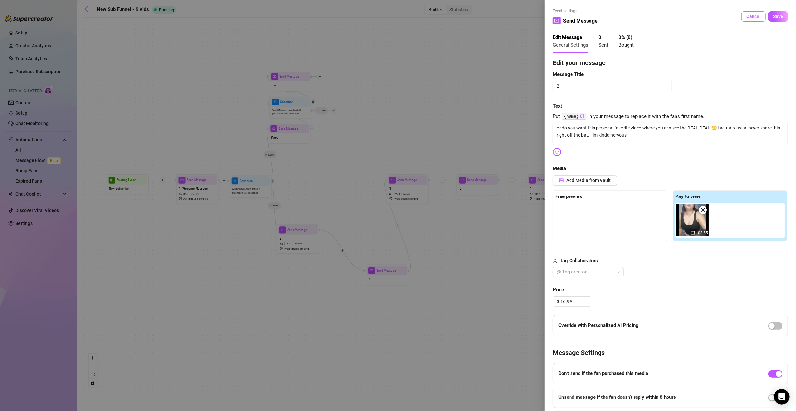
click at [746, 15] on span "Cancel" at bounding box center [753, 16] width 14 height 5
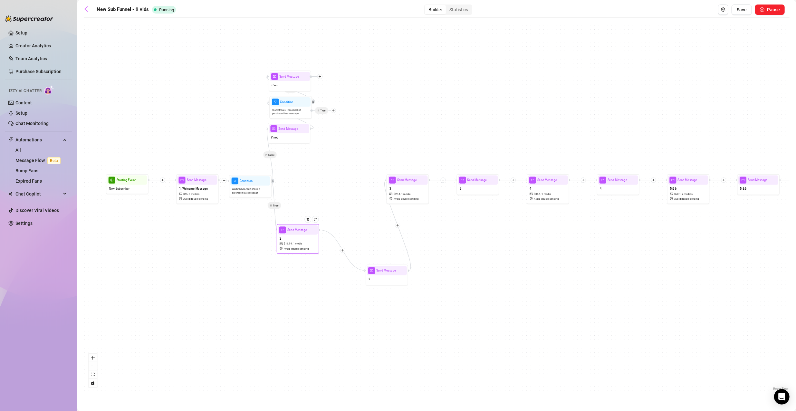
drag, startPoint x: 308, startPoint y: 234, endPoint x: 302, endPoint y: 231, distance: 6.5
click at [302, 231] on div at bounding box center [309, 223] width 18 height 22
type textarea "or do you want this personal favorite video where you can see the REAL DEAL 🫣 i…"
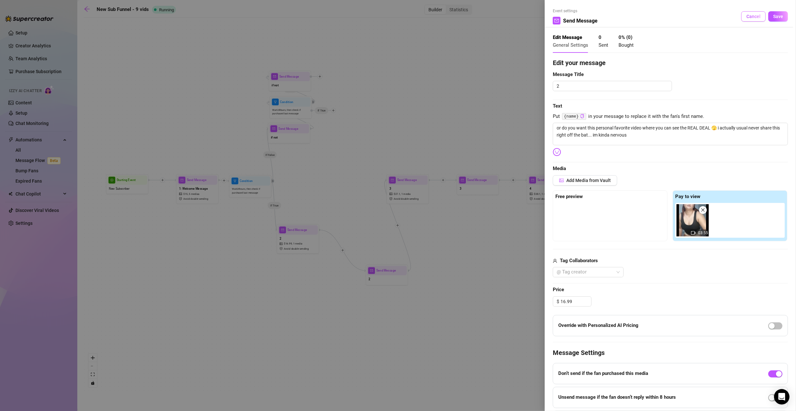
click at [756, 19] on button "Cancel" at bounding box center [753, 16] width 24 height 10
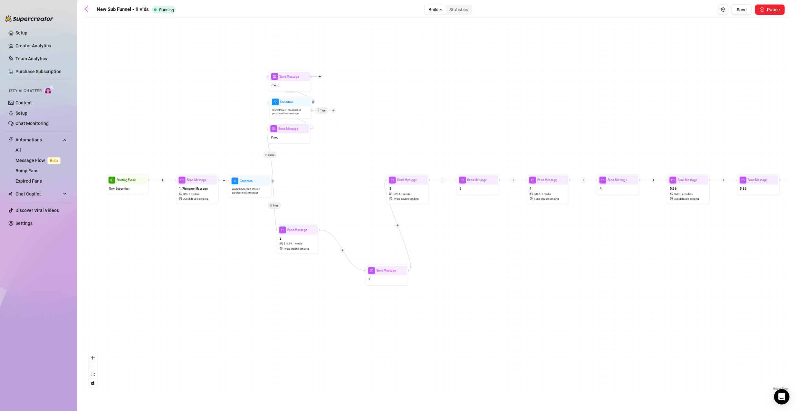
click at [343, 165] on div "If True If False If False Send Message if not Condition Wait 24 hours, then che…" at bounding box center [437, 206] width 706 height 371
drag, startPoint x: 293, startPoint y: 228, endPoint x: 344, endPoint y: 146, distance: 97.7
click at [344, 146] on div "If True If False If False Send Message if not Condition Wait 24 hours, then che…" at bounding box center [437, 206] width 706 height 371
click at [333, 111] on icon "plus" at bounding box center [333, 110] width 3 height 3
click at [343, 125] on div "Message" at bounding box center [341, 125] width 31 height 7
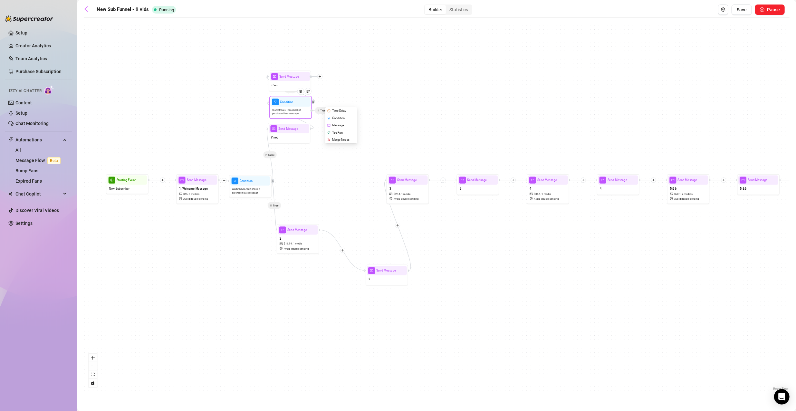
type textarea "Write your message here"
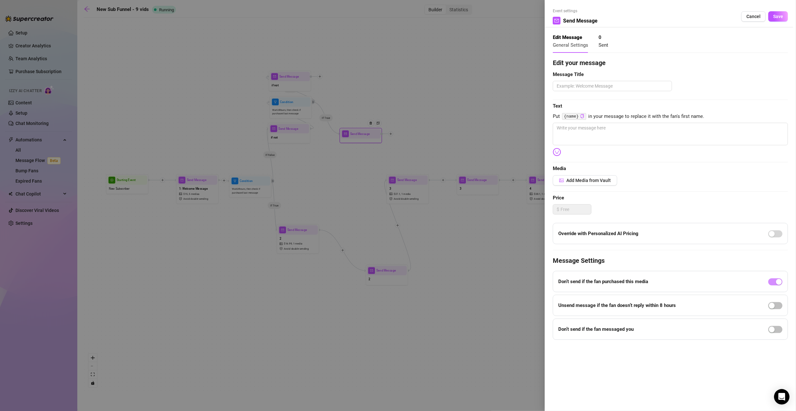
click at [401, 170] on div at bounding box center [398, 205] width 796 height 411
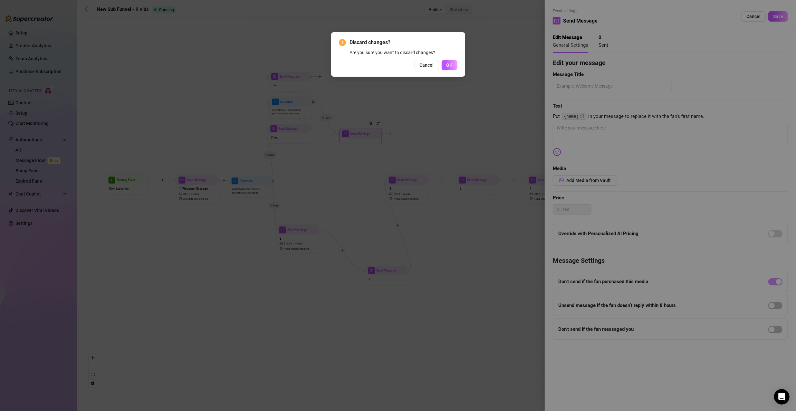
click at [444, 65] on button "OK" at bounding box center [450, 65] width 16 height 10
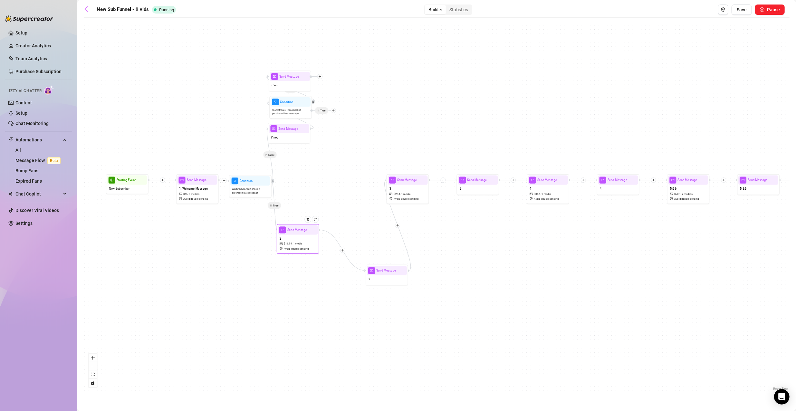
click at [301, 244] on span "1 media" at bounding box center [297, 244] width 9 height 4
type textarea "or do you want this personal favorite video where you can see the REAL DEAL 🫣 i…"
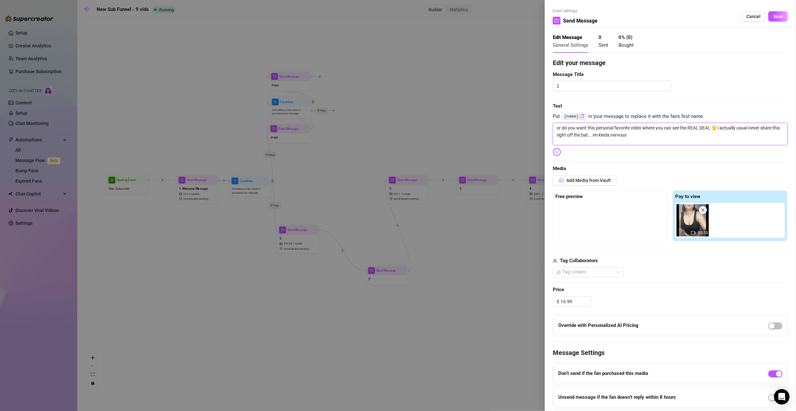
drag, startPoint x: 639, startPoint y: 140, endPoint x: 545, endPoint y: 127, distance: 94.3
click at [545, 127] on div "Event settings Send Message Cancel Save Edit Message General Settings 0 Sent 0 …" at bounding box center [670, 205] width 251 height 411
click at [759, 16] on button "Cancel" at bounding box center [753, 16] width 24 height 10
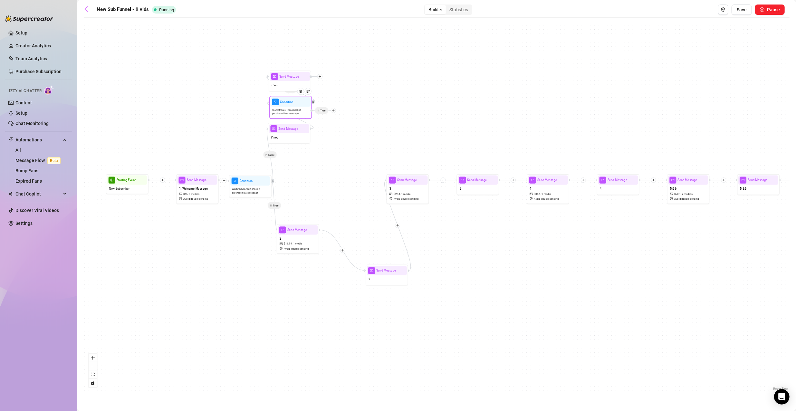
click at [334, 112] on div at bounding box center [333, 110] width 5 height 5
click at [336, 124] on div "Message" at bounding box center [341, 125] width 31 height 7
type textarea "Write your message here"
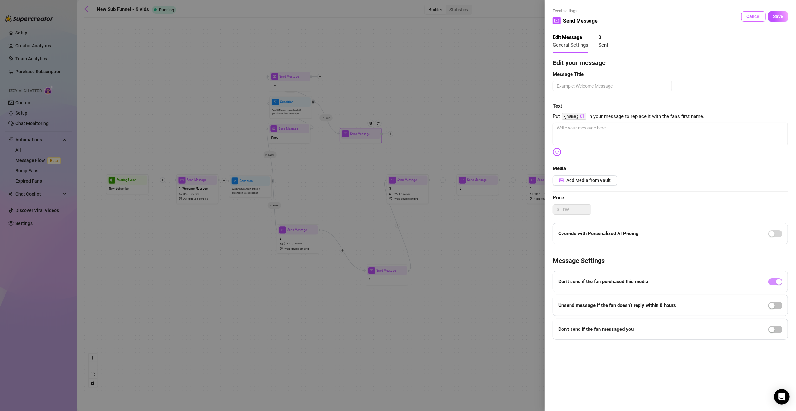
click at [743, 19] on button "Cancel" at bounding box center [753, 16] width 24 height 10
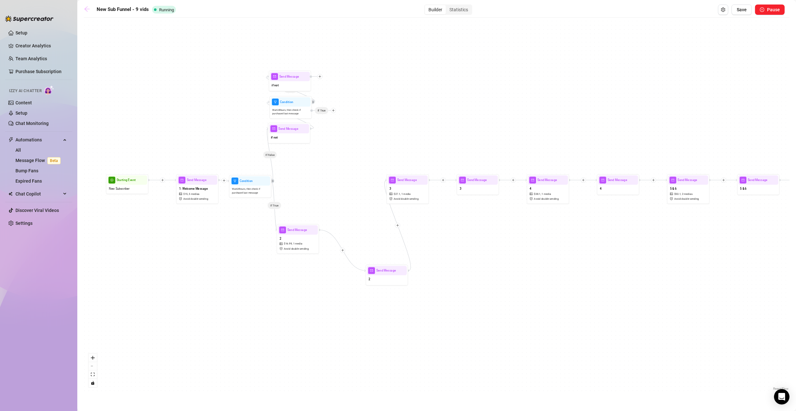
click at [86, 7] on icon "arrow-left" at bounding box center [87, 9] width 6 height 6
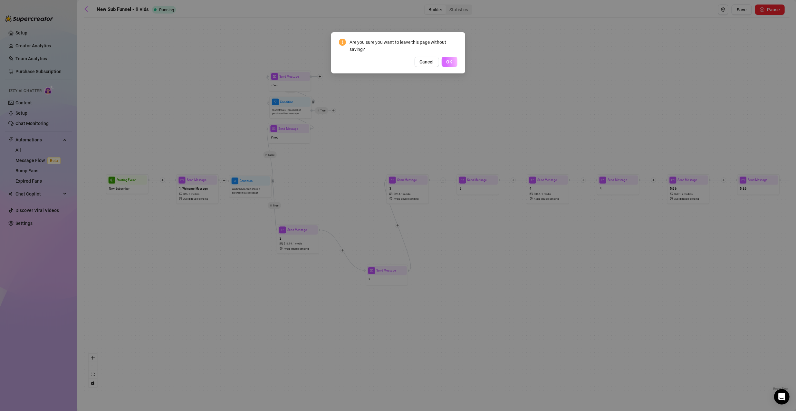
click at [450, 59] on button "OK" at bounding box center [450, 62] width 16 height 10
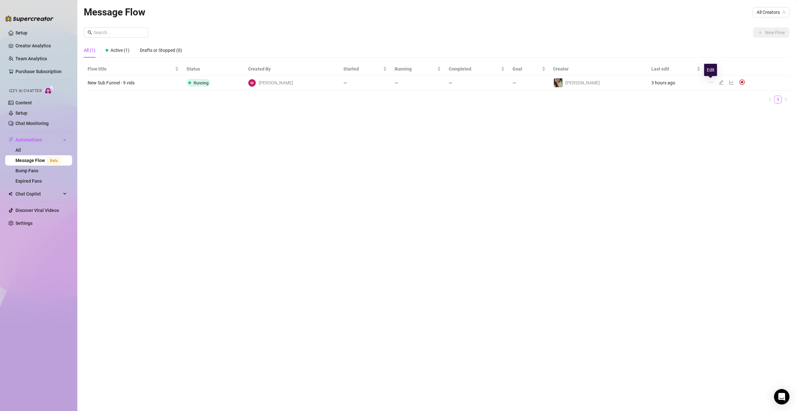
click at [719, 82] on icon "edit" at bounding box center [721, 82] width 5 height 5
